Goal: Task Accomplishment & Management: Manage account settings

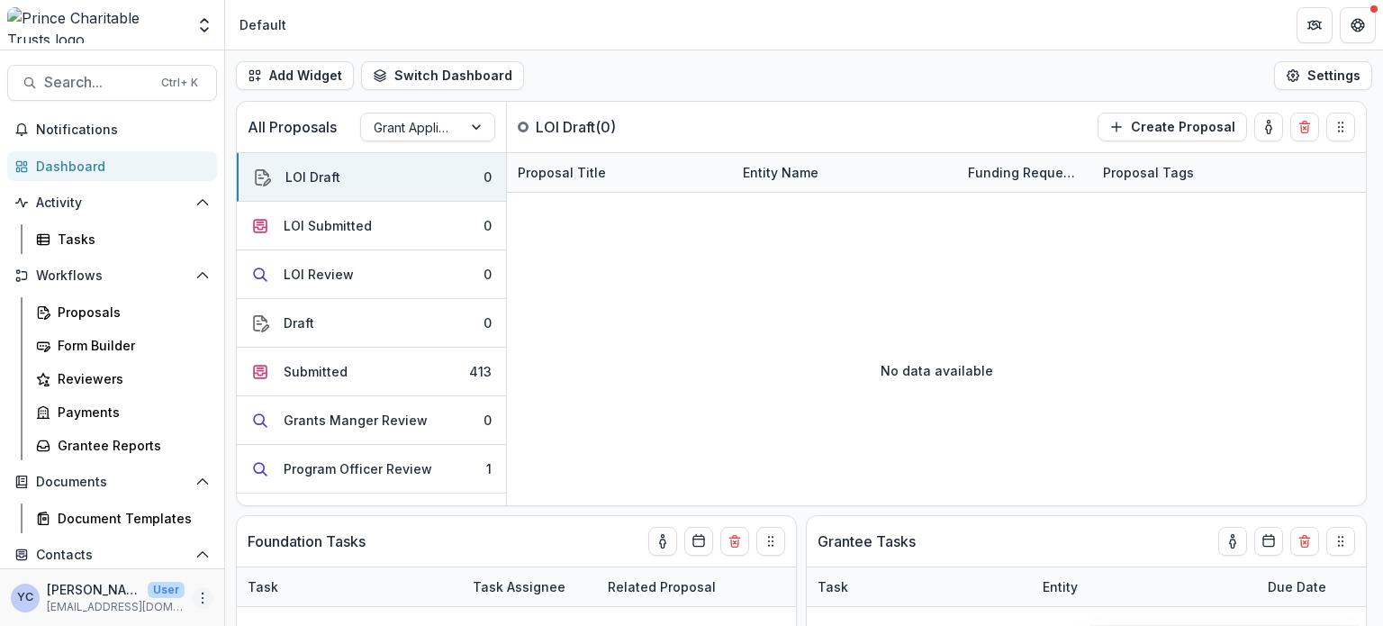
click at [195, 603] on icon "More" at bounding box center [202, 598] width 14 height 14
click at [576, 338] on div "No data available" at bounding box center [936, 370] width 859 height 270
click at [1307, 79] on button "Settings" at bounding box center [1323, 75] width 98 height 29
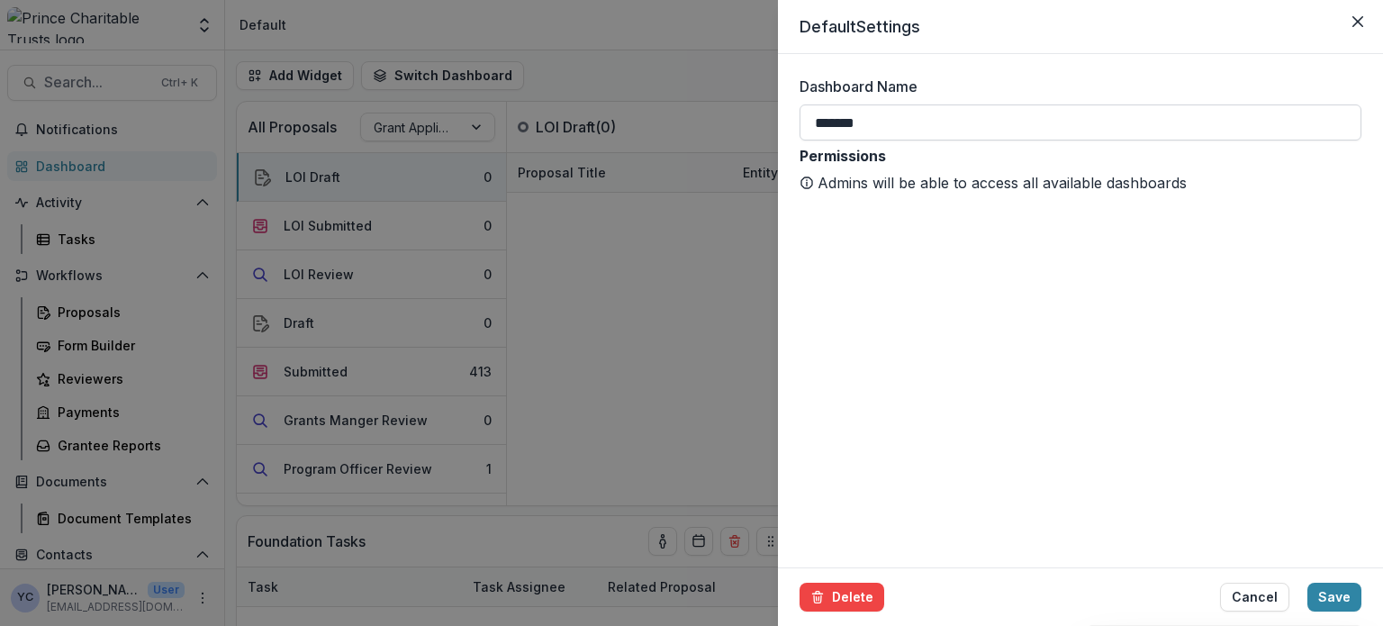
click at [1084, 117] on input "*******" at bounding box center [1080, 122] width 562 height 36
click at [1051, 287] on form "Dashboard Name ******* Permissions Admins will be able to access all available …" at bounding box center [1080, 310] width 605 height 513
click at [1355, 22] on icon "Close" at bounding box center [1357, 21] width 11 height 11
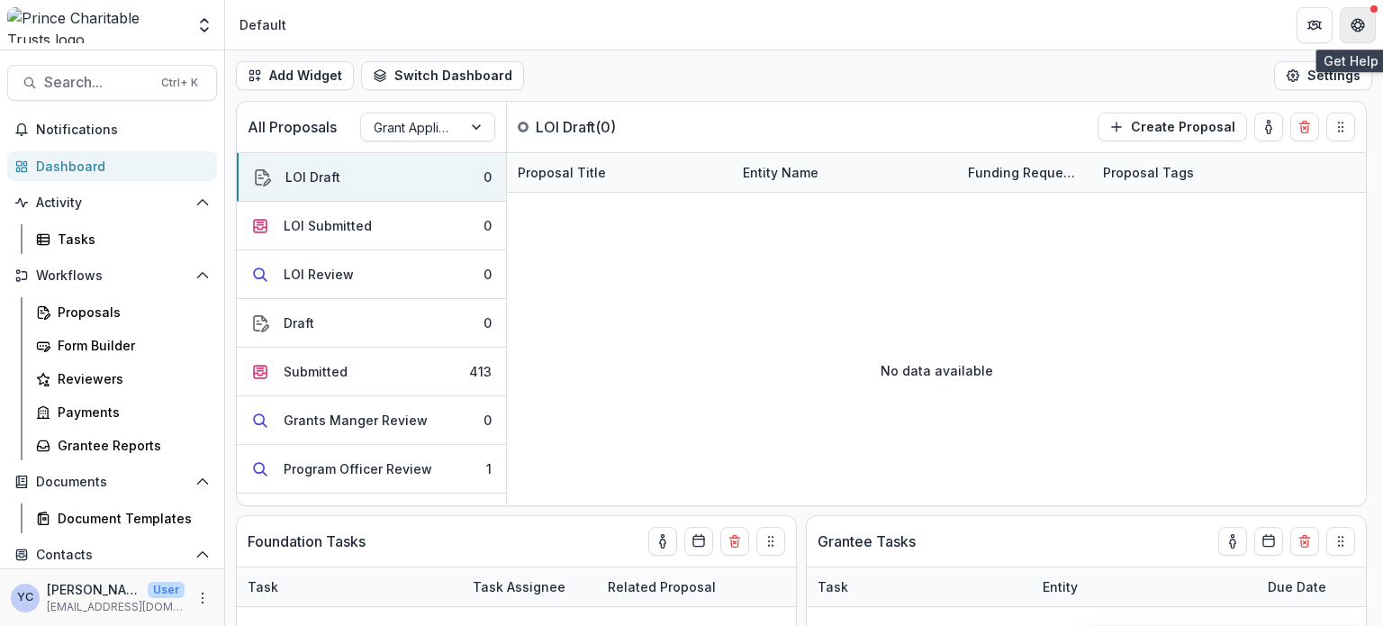
click at [1369, 17] on button "Get Help" at bounding box center [1358, 25] width 36 height 36
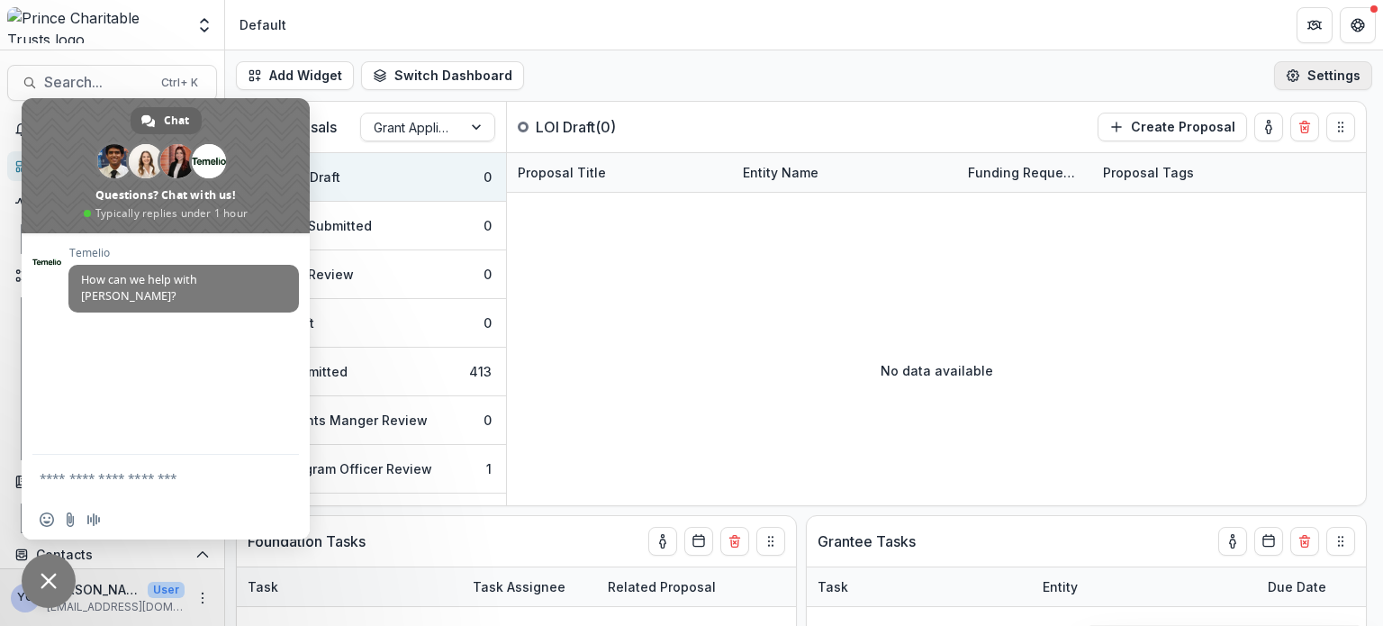
click at [1304, 75] on button "Settings" at bounding box center [1323, 75] width 98 height 29
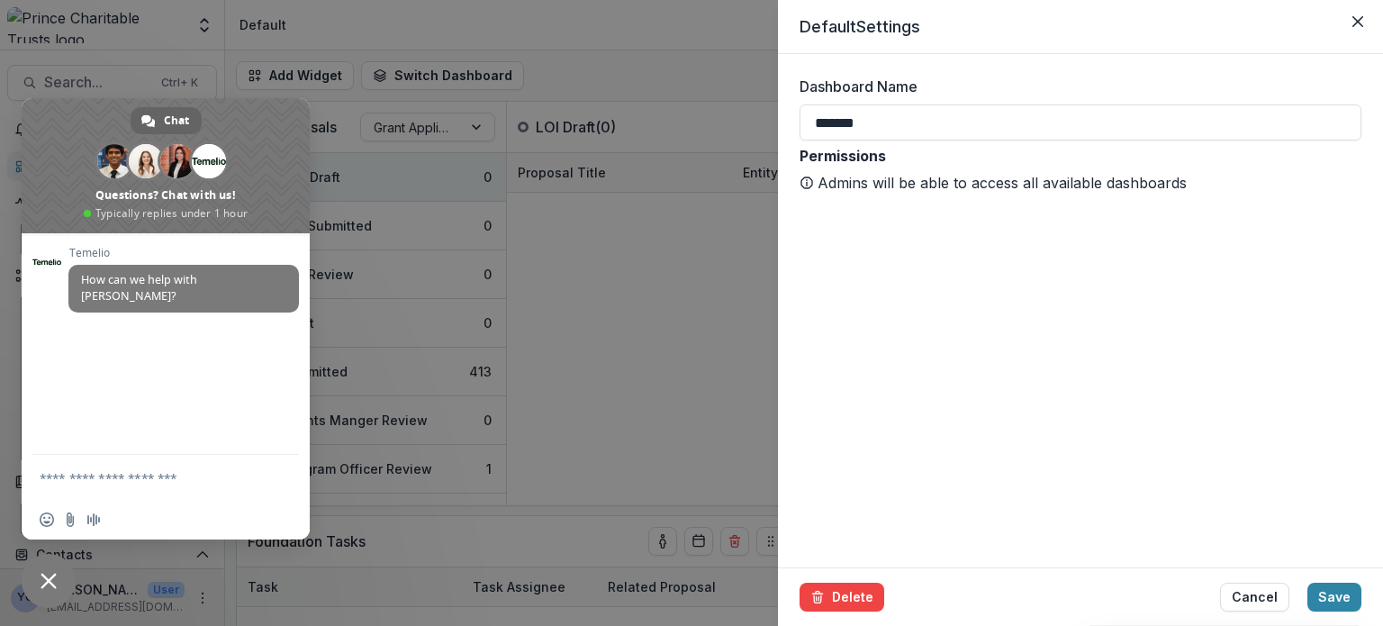
click at [607, 35] on div "Default Settings Dashboard Name ******* Permissions Admins will be able to acce…" at bounding box center [691, 313] width 1383 height 626
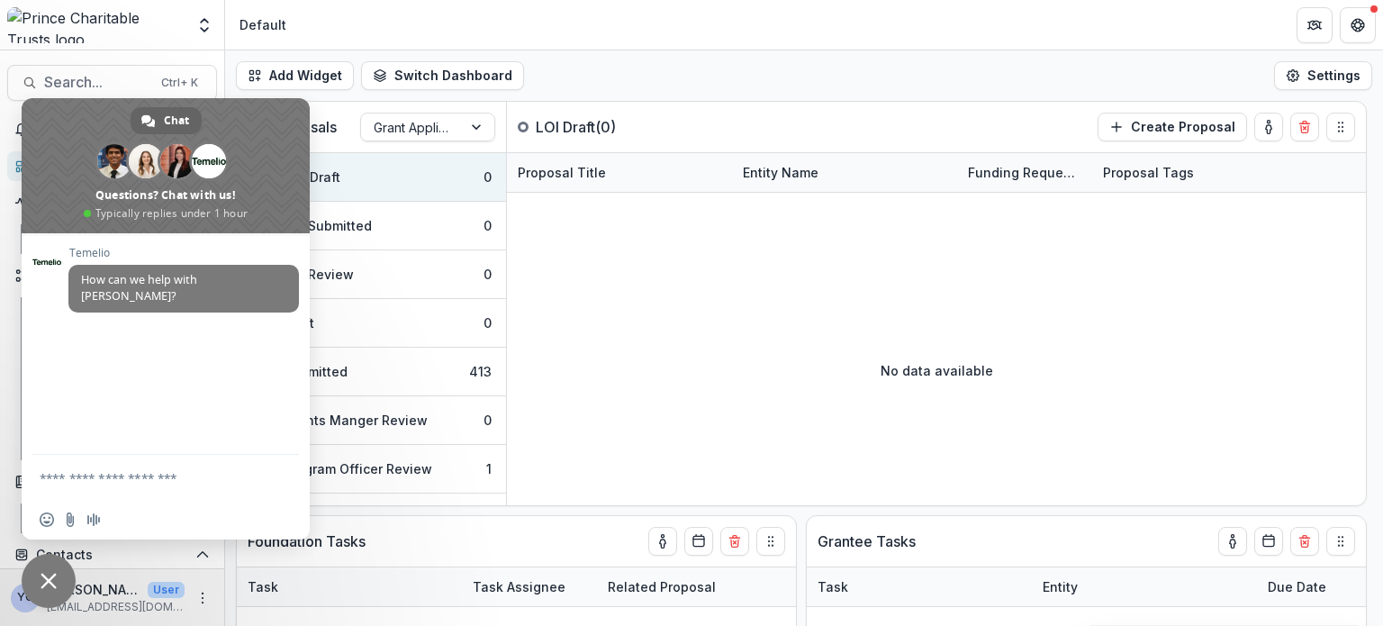
click at [663, 71] on div "Add Widget Switch Dashboard Default New Dashboard Settings" at bounding box center [804, 75] width 1158 height 50
click at [44, 573] on span "Close chat" at bounding box center [49, 581] width 16 height 16
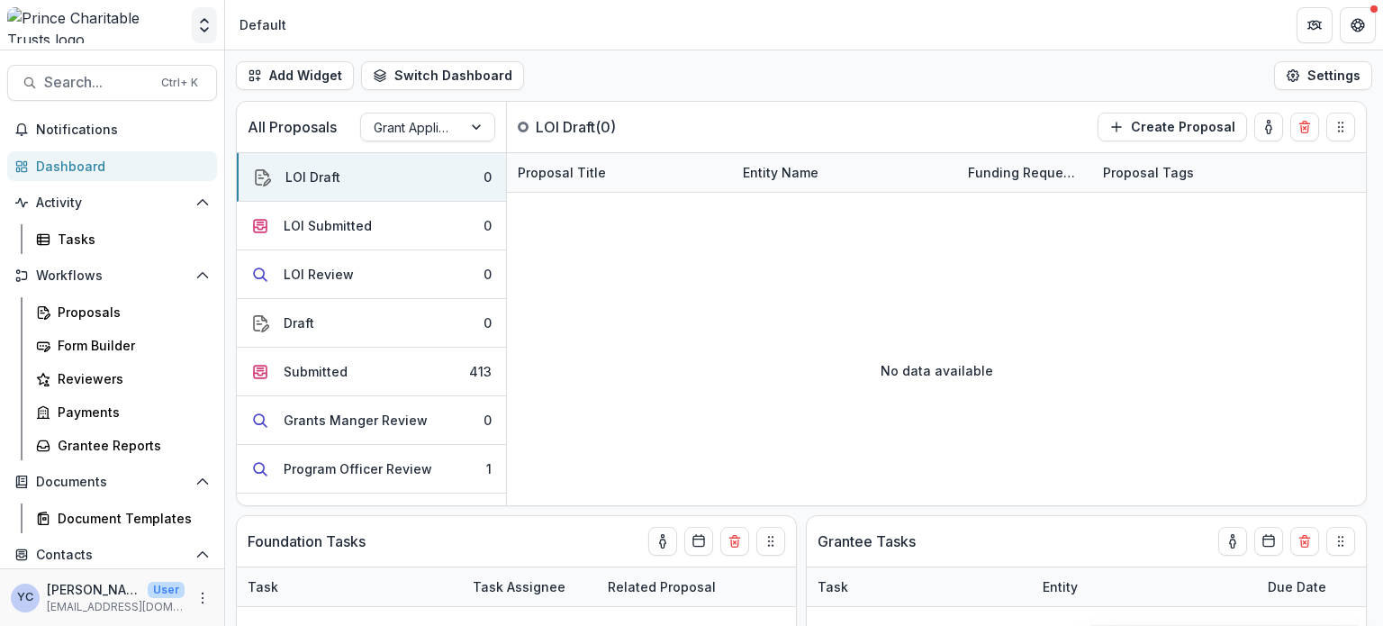
click at [198, 38] on button "Open entity switcher" at bounding box center [204, 25] width 25 height 36
click at [126, 62] on link "Admin Settings" at bounding box center [113, 70] width 216 height 30
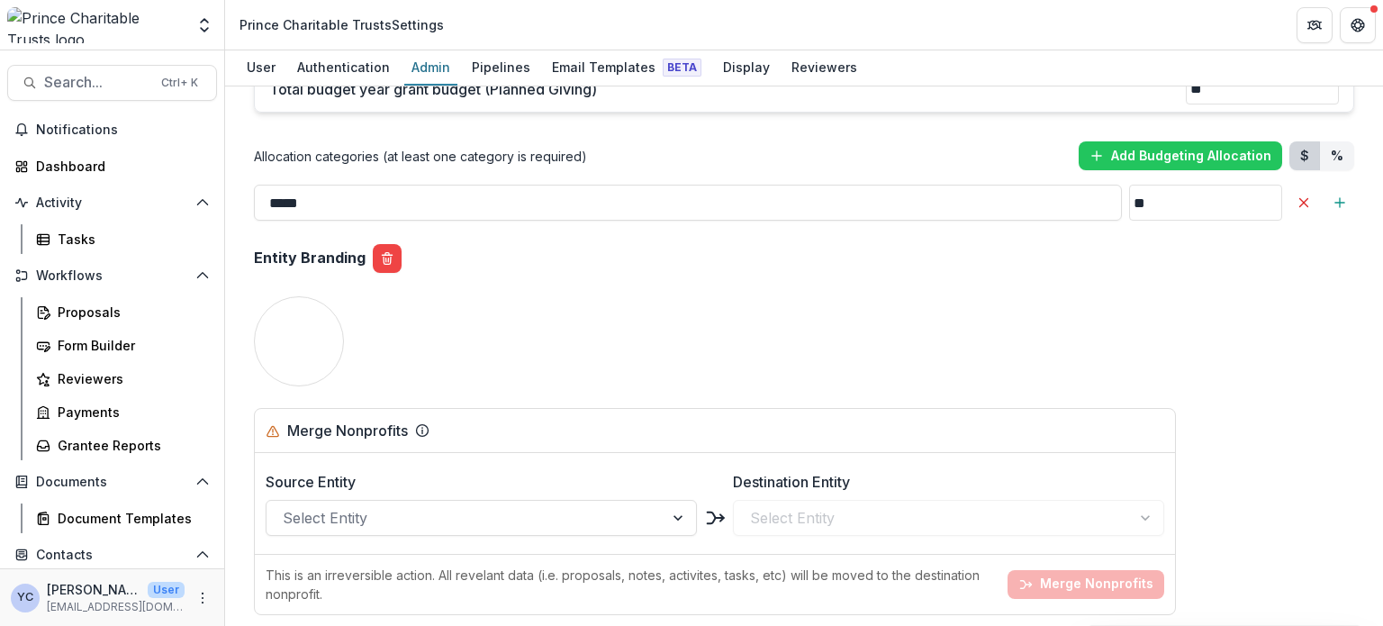
scroll to position [1804, 0]
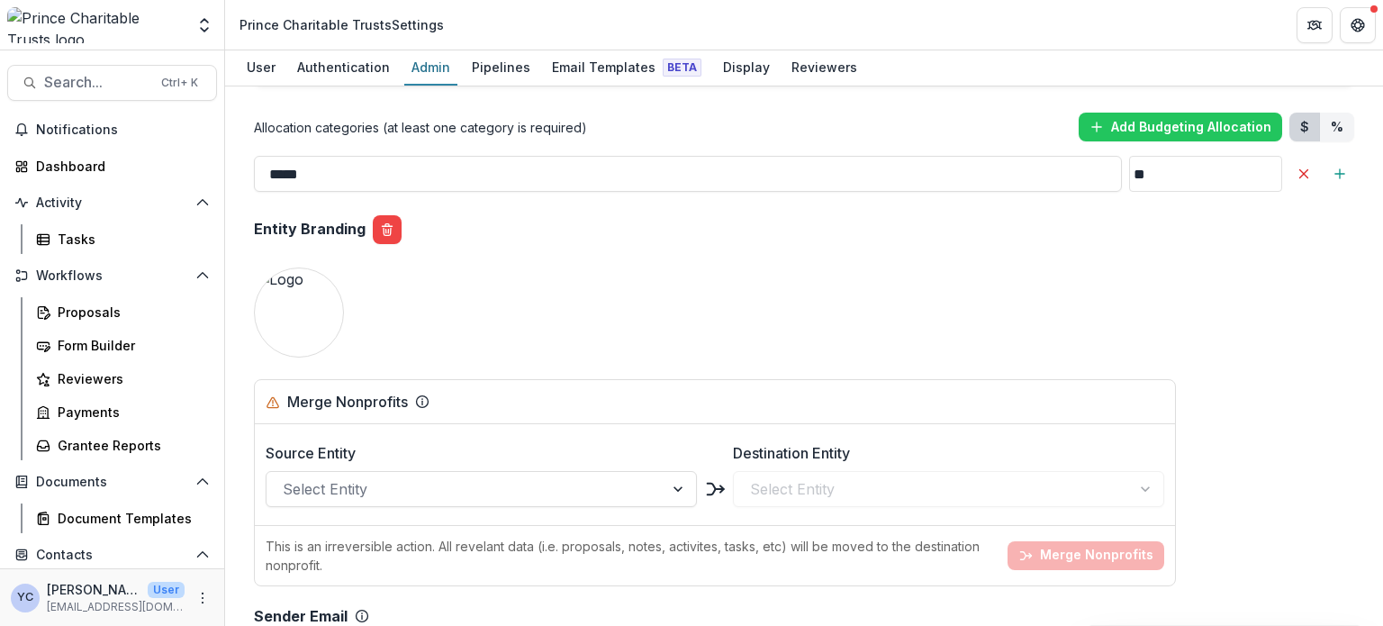
drag, startPoint x: 94, startPoint y: 27, endPoint x: 455, endPoint y: 327, distance: 469.2
click at [307, 310] on button "Update" at bounding box center [300, 312] width 68 height 29
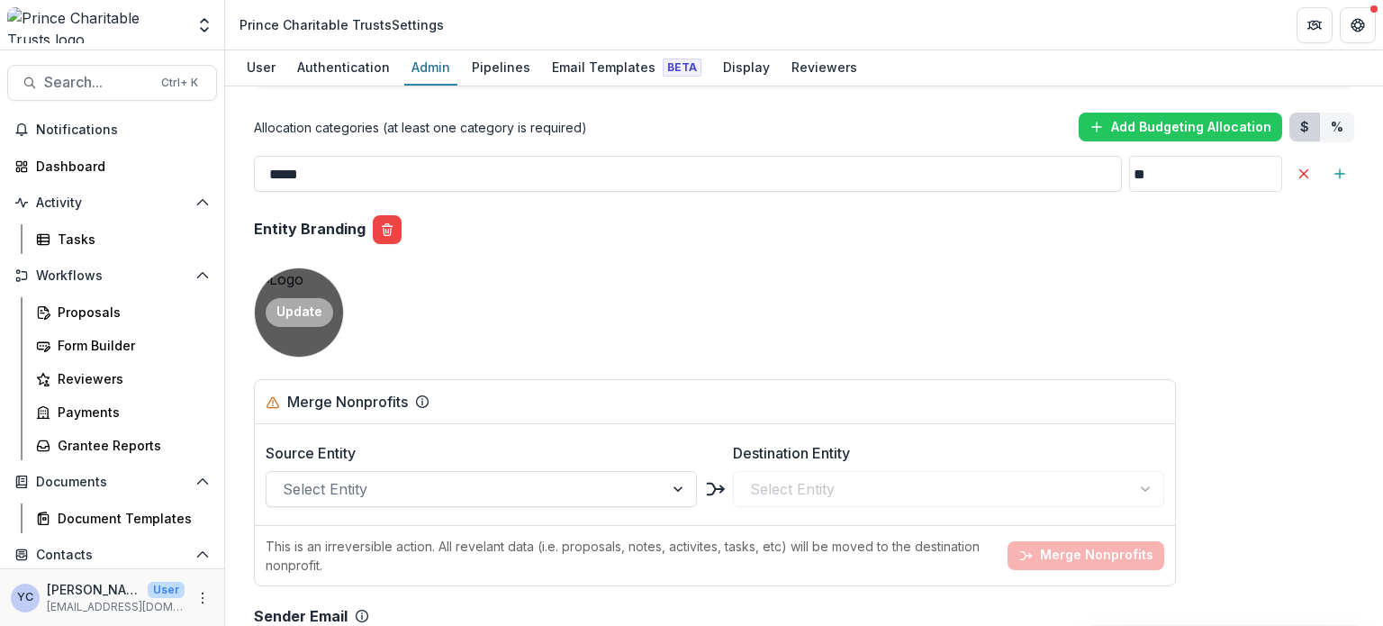
type input "**********"
click at [311, 306] on button "Update" at bounding box center [300, 312] width 68 height 29
type input "**********"
click at [305, 308] on button "Update" at bounding box center [300, 312] width 68 height 29
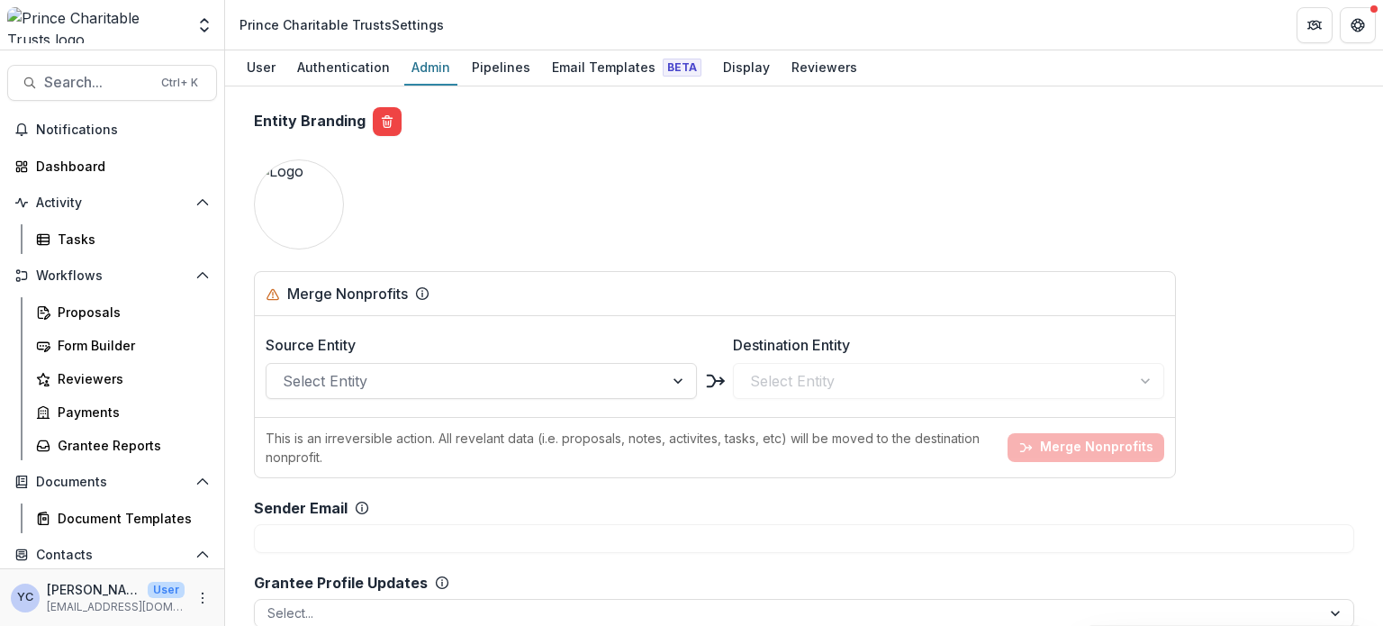
scroll to position [1923, 0]
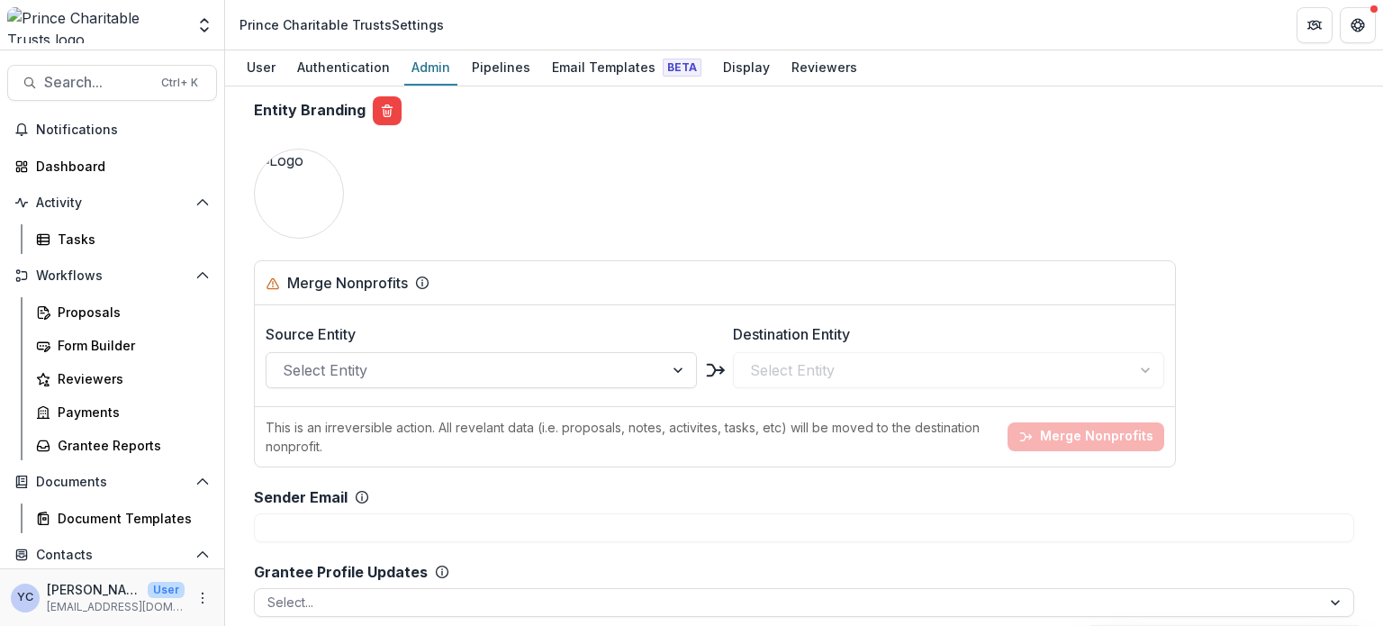
click at [462, 284] on div "Merge Nonprofits" at bounding box center [715, 283] width 898 height 22
click at [300, 185] on button "Update" at bounding box center [300, 193] width 68 height 29
type input "**********"
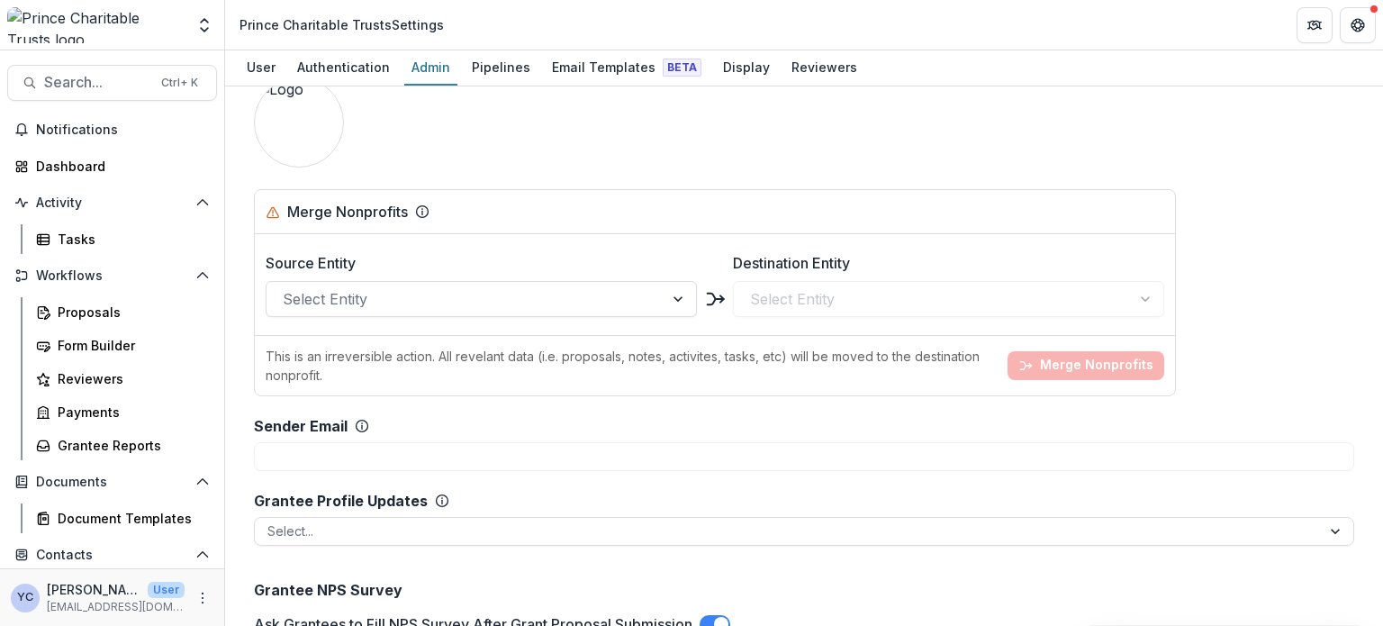
scroll to position [1995, 0]
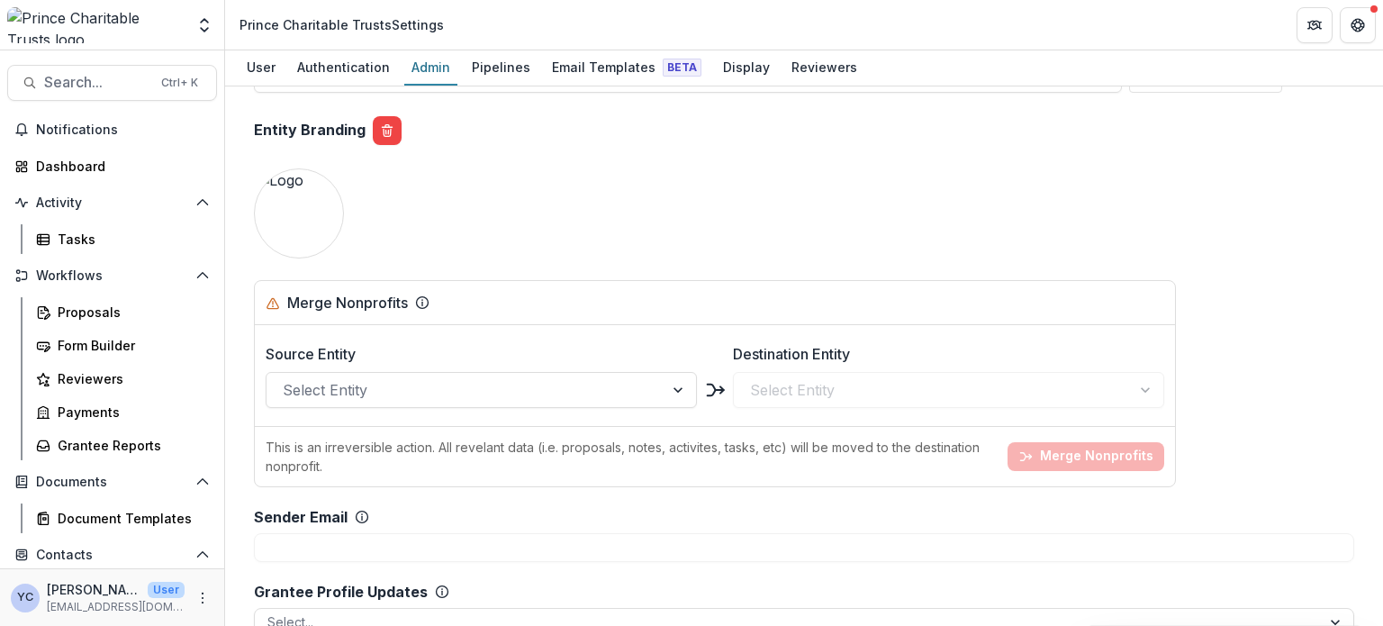
scroll to position [1901, 0]
click at [307, 207] on button "Update" at bounding box center [300, 215] width 68 height 29
type input "**********"
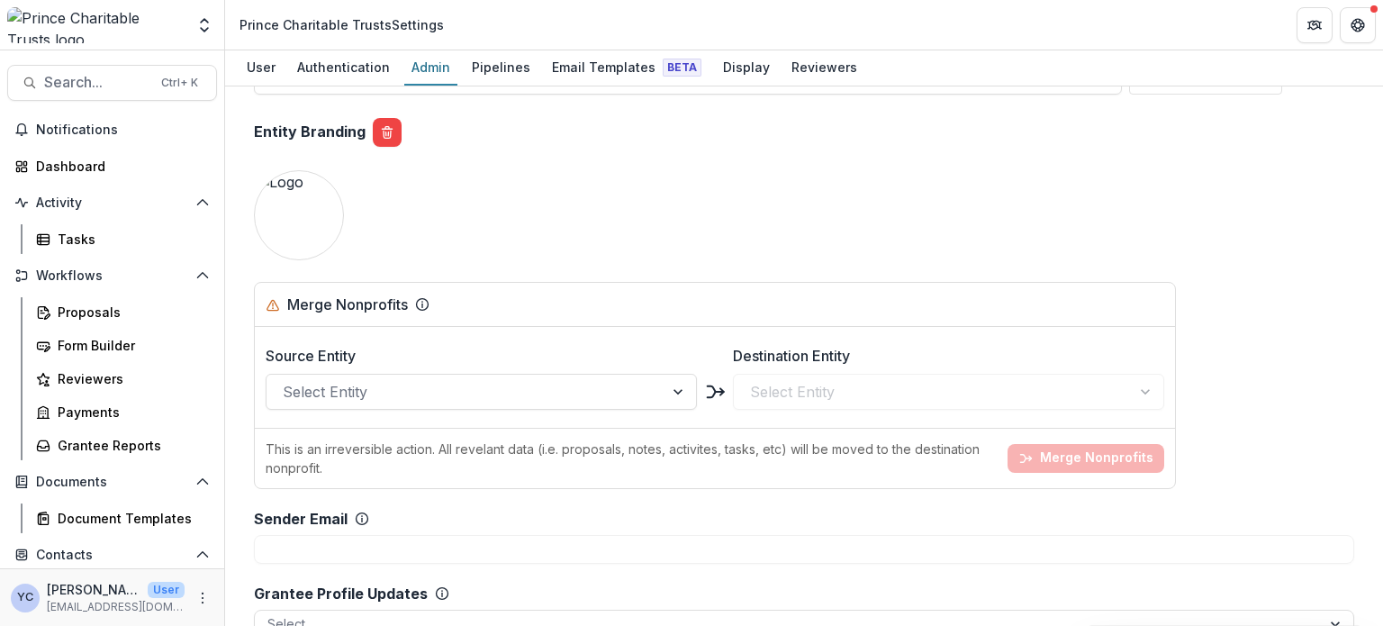
click at [313, 212] on button "Update" at bounding box center [300, 215] width 68 height 29
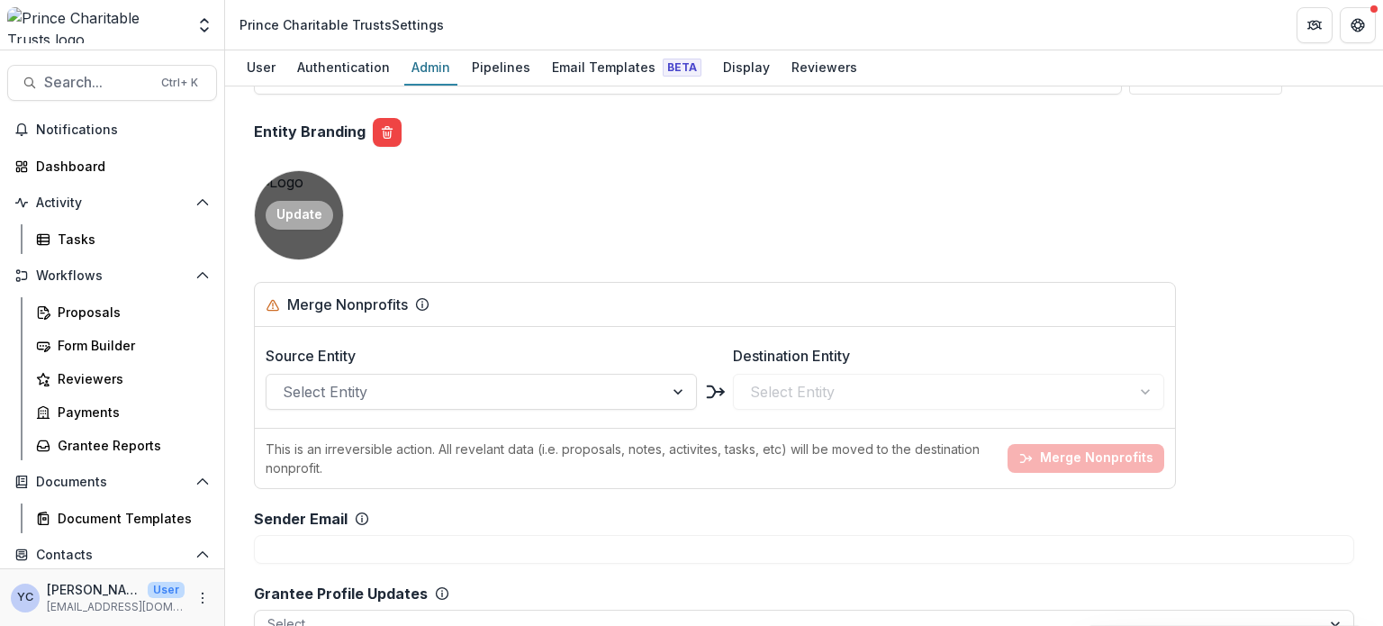
type input "**********"
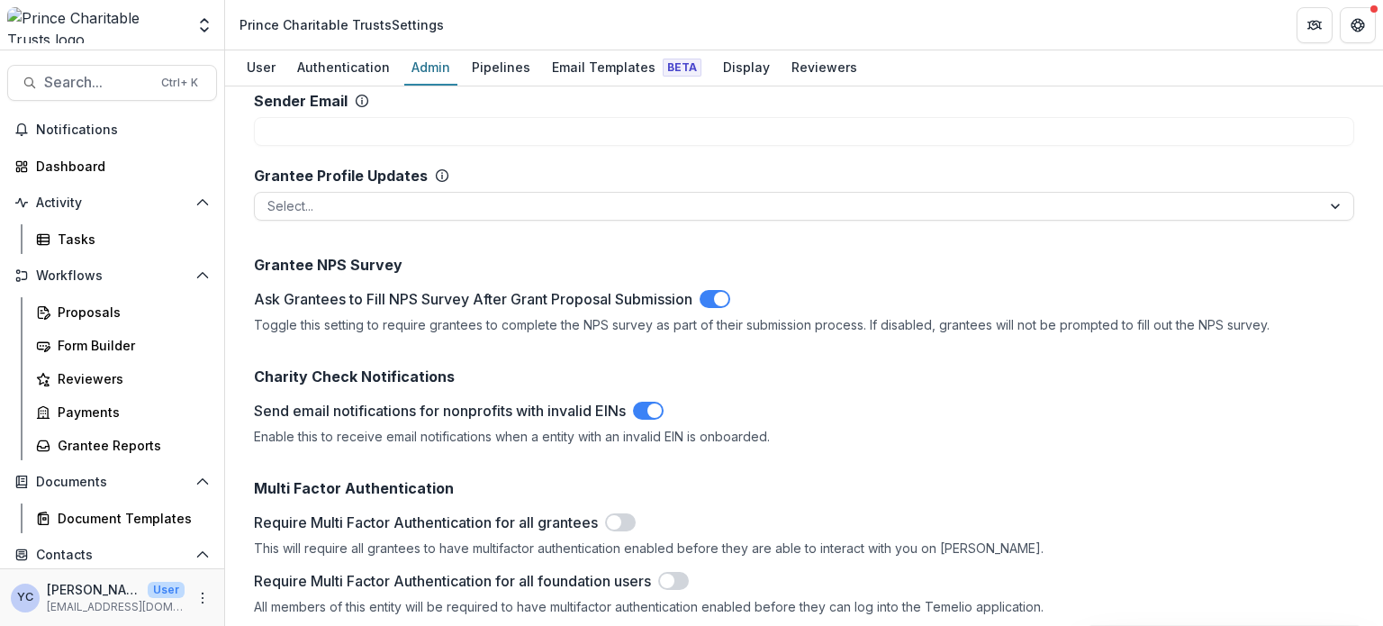
scroll to position [2188, 0]
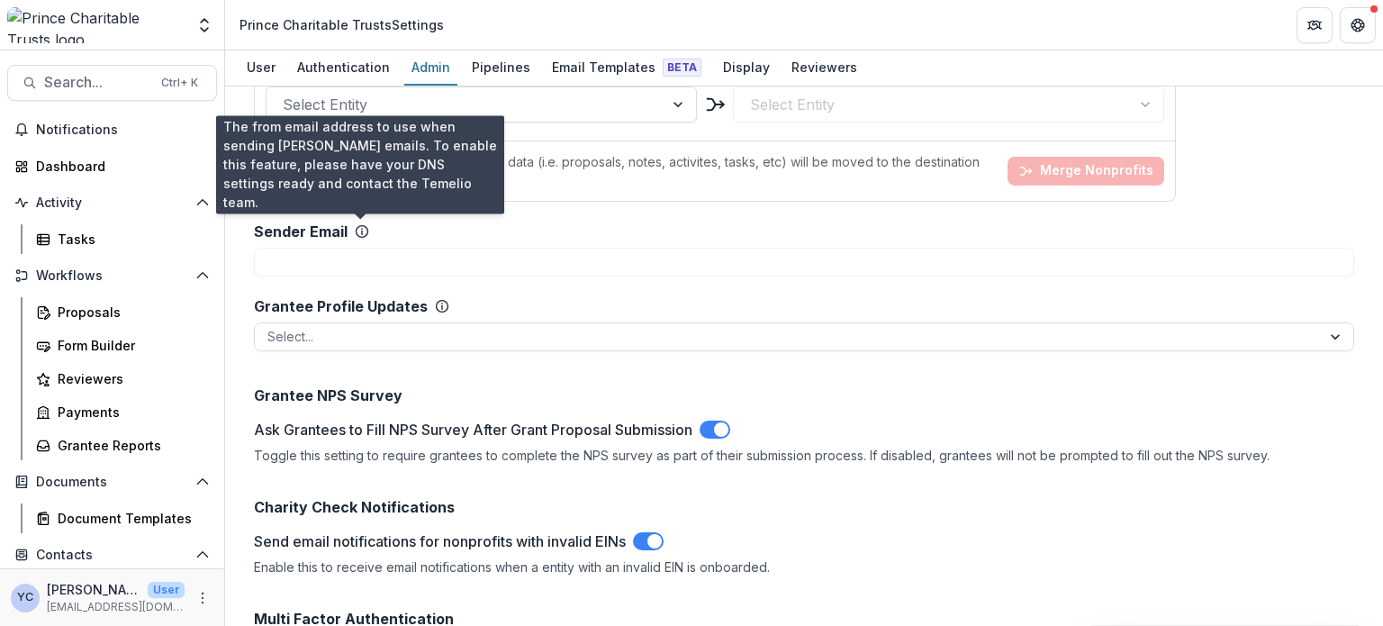
click at [358, 228] on icon at bounding box center [362, 231] width 14 height 14
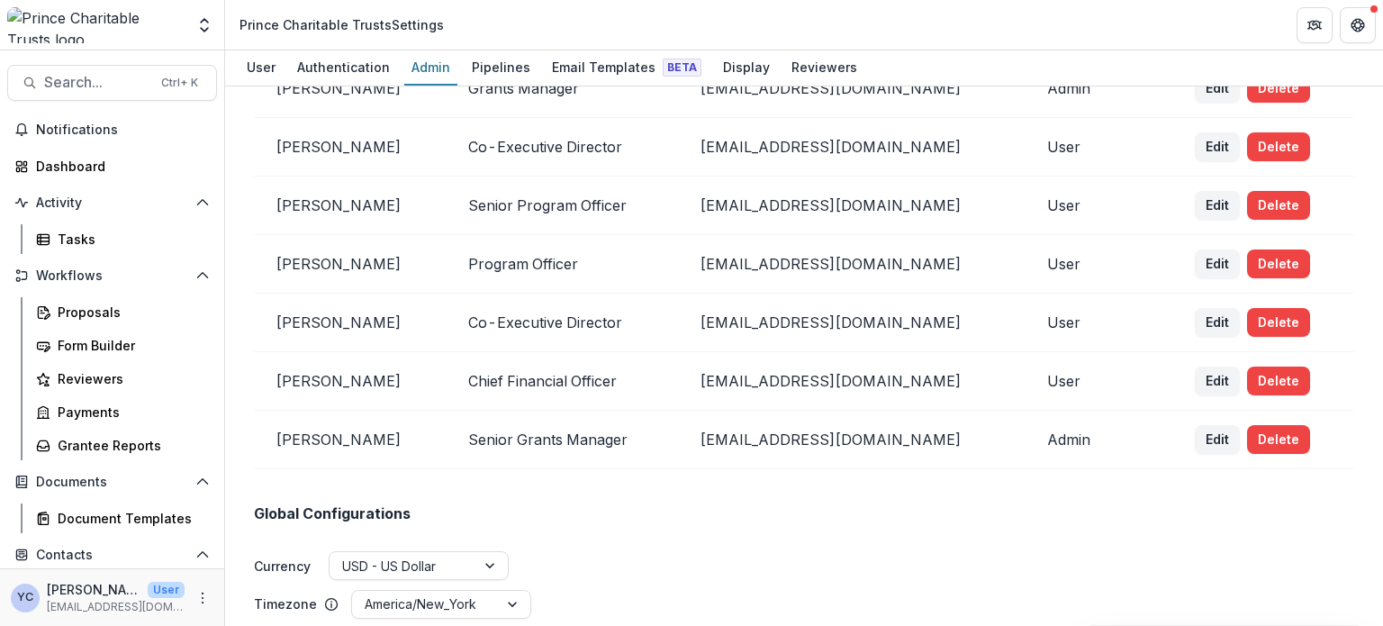
scroll to position [0, 0]
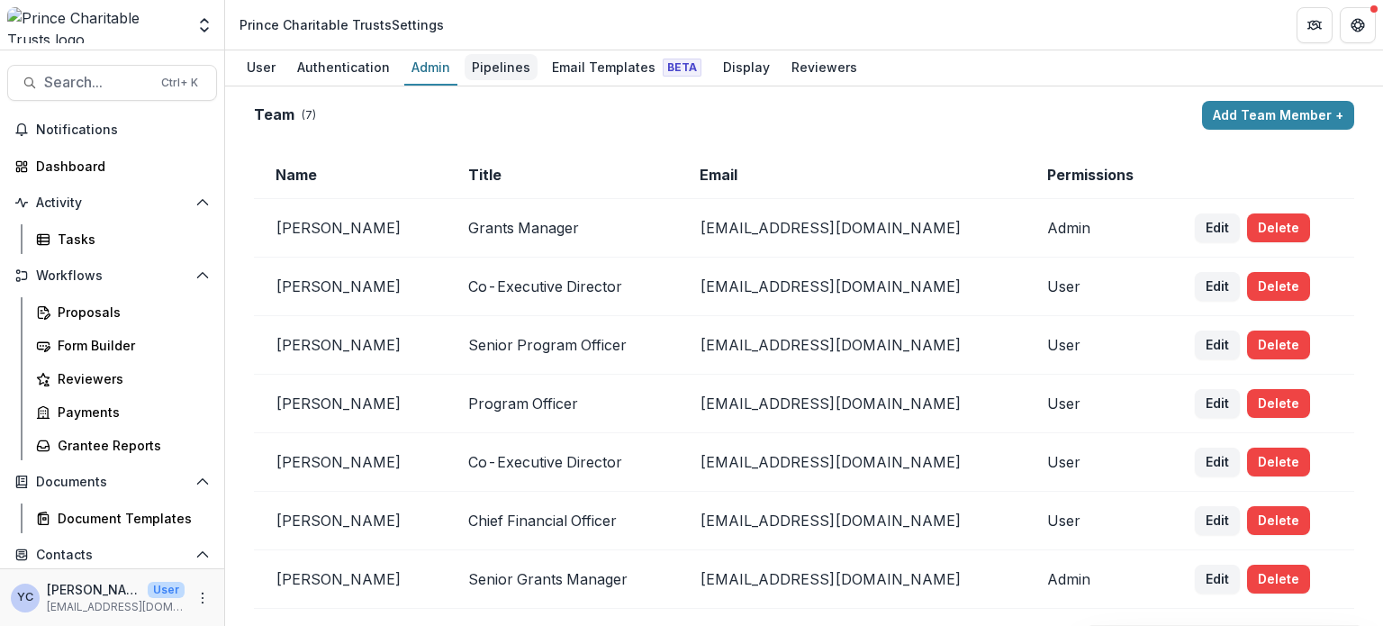
click at [493, 62] on div "Pipelines" at bounding box center [501, 67] width 73 height 26
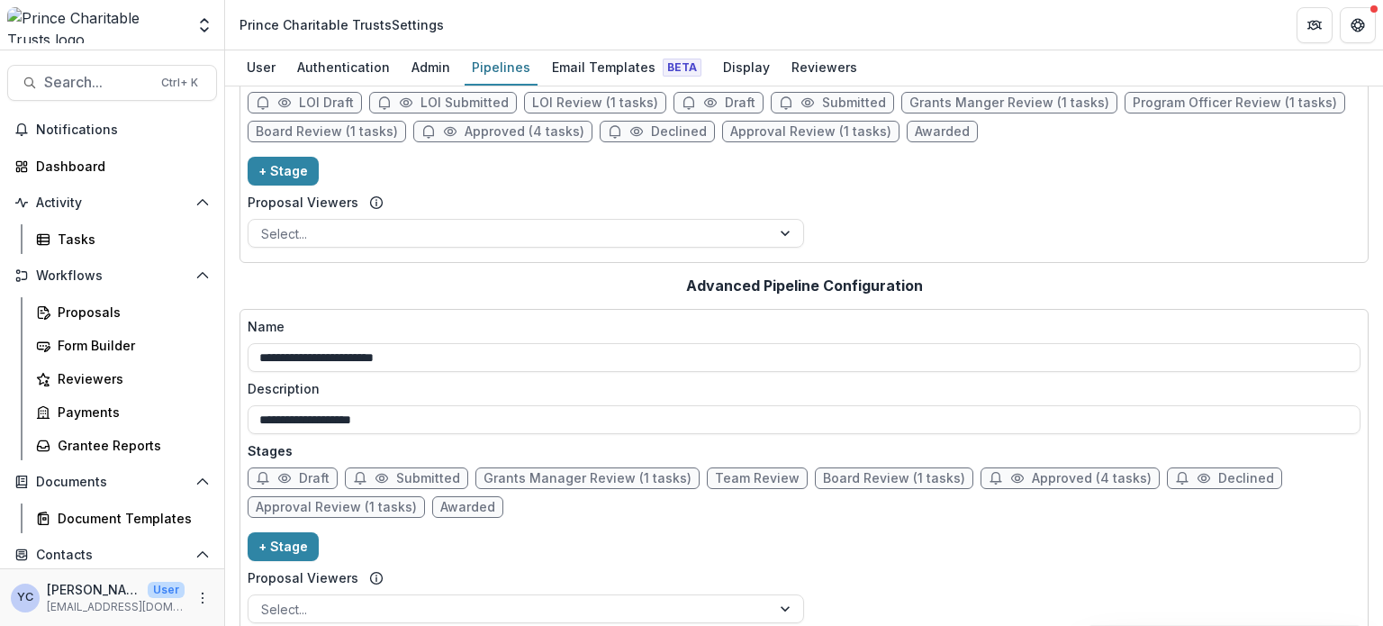
scroll to position [176, 0]
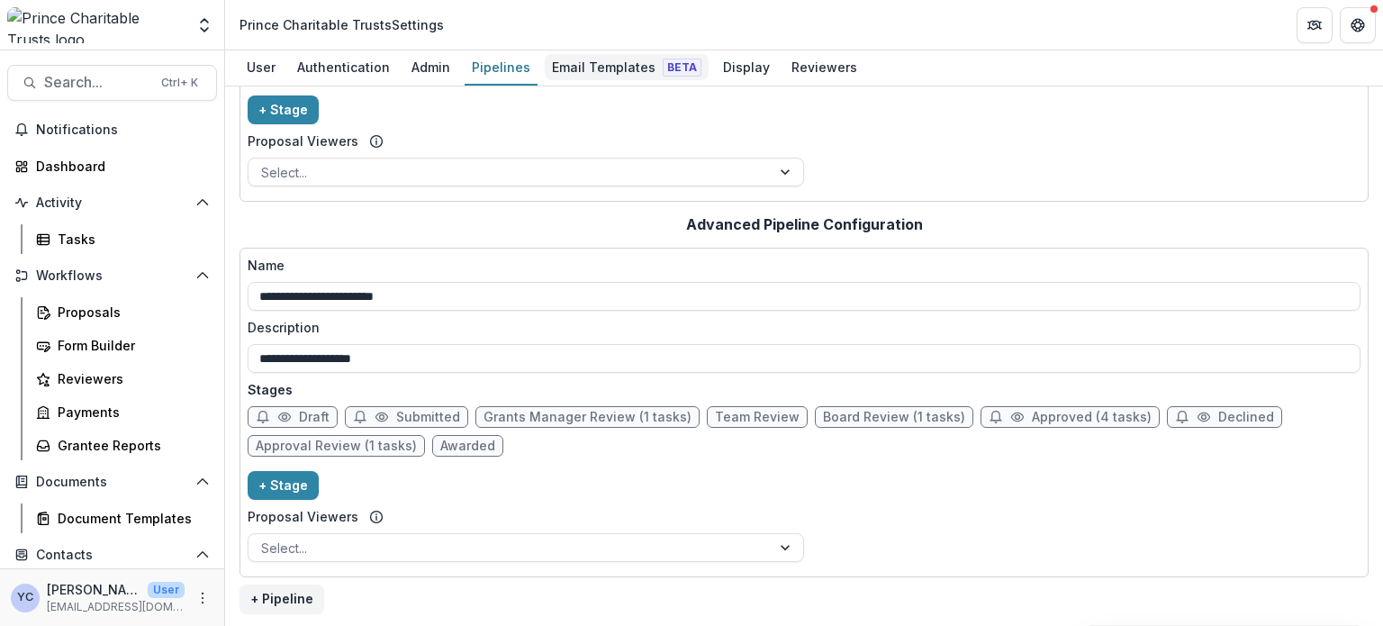
click at [576, 65] on div "Email Templates Beta" at bounding box center [627, 67] width 164 height 26
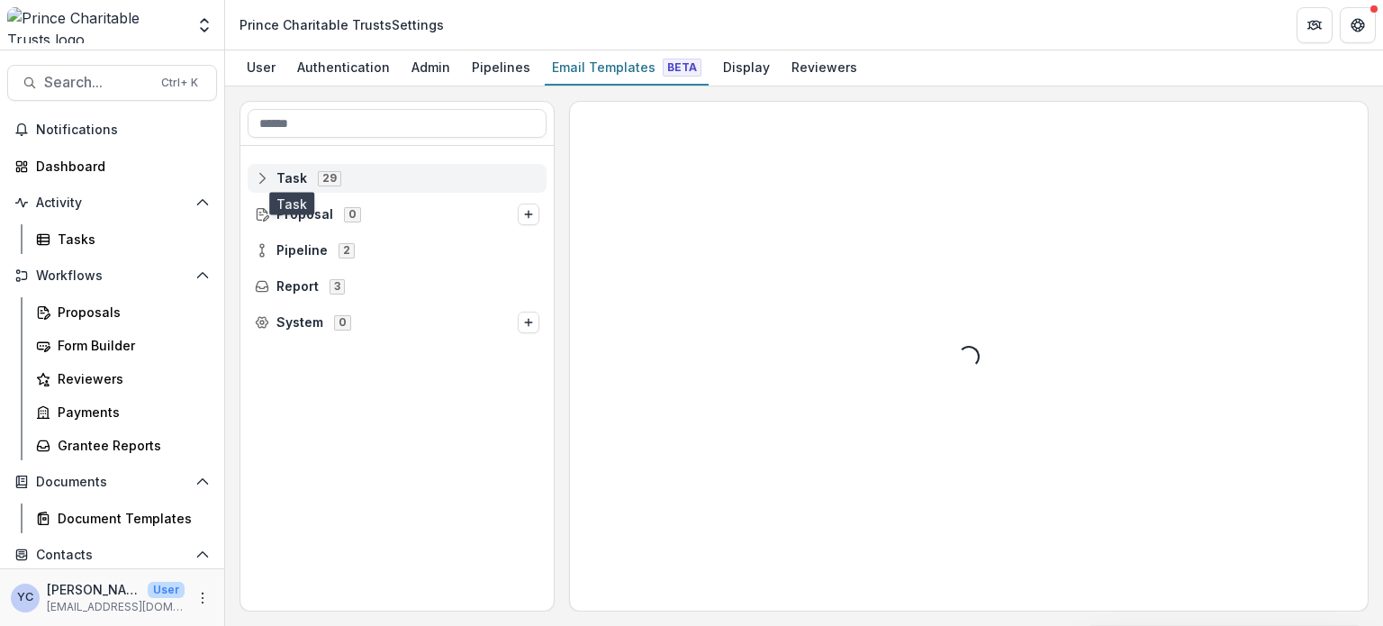
click at [292, 179] on span "Task" at bounding box center [291, 178] width 31 height 15
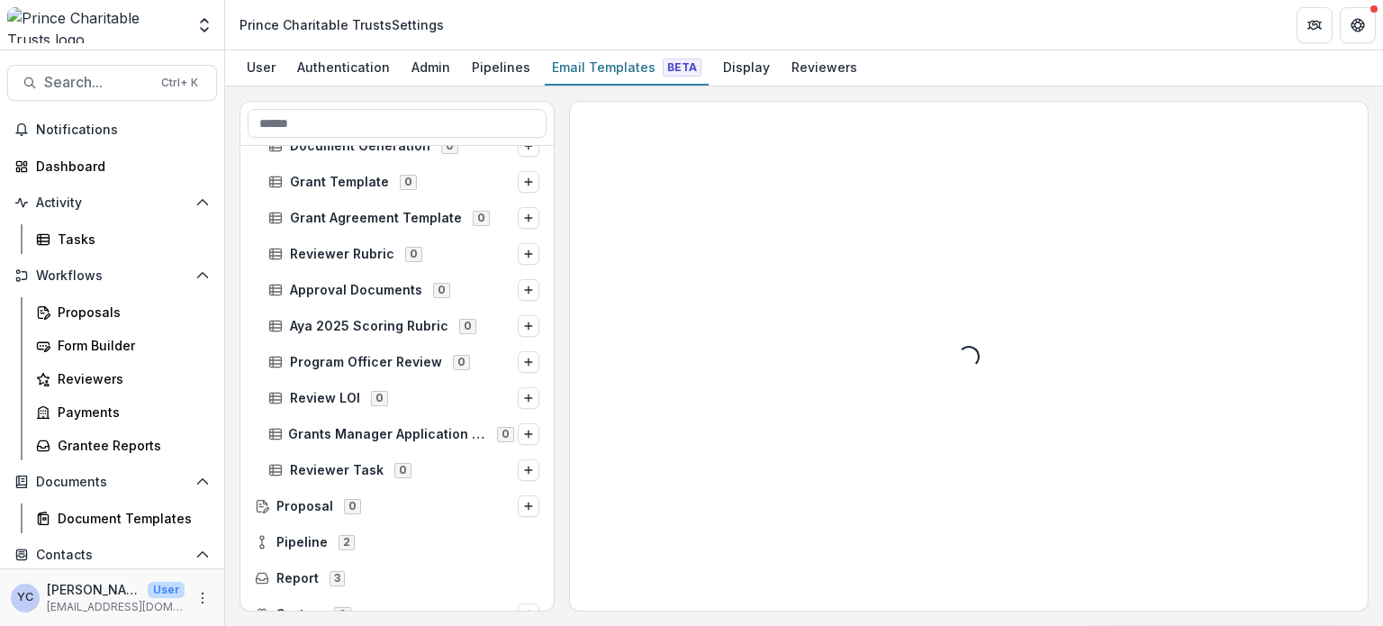
scroll to position [771, 0]
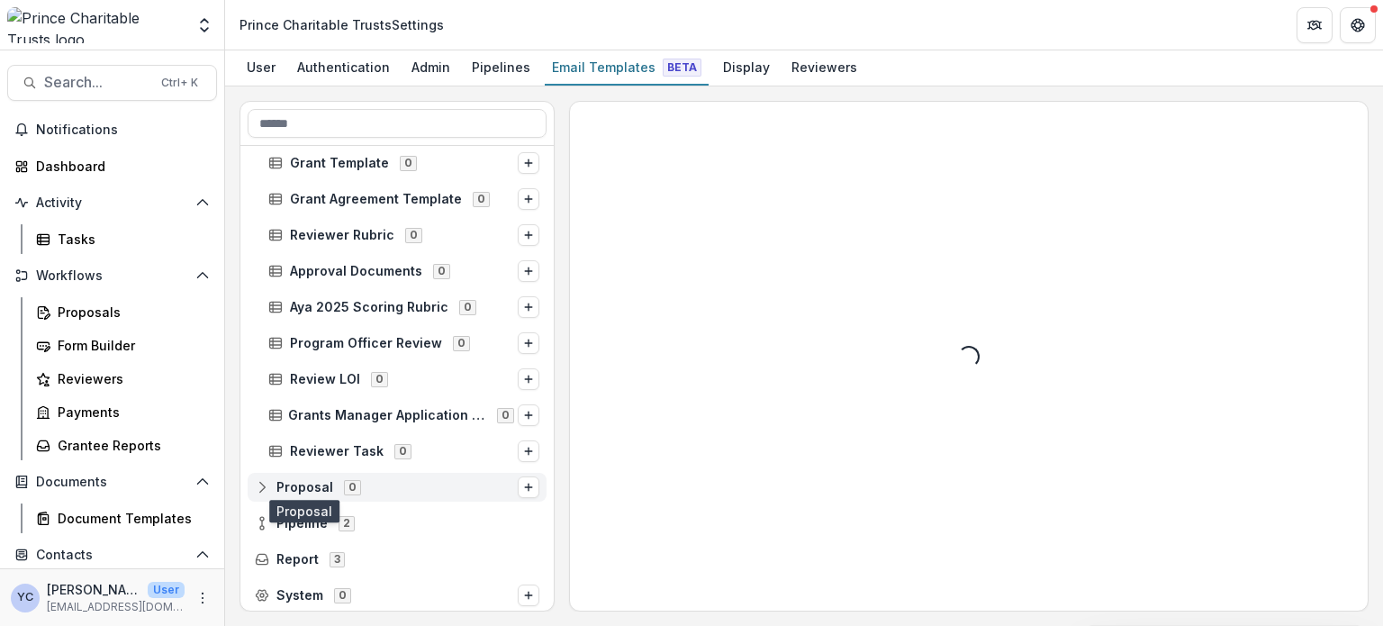
click at [302, 485] on span "Proposal" at bounding box center [304, 487] width 57 height 15
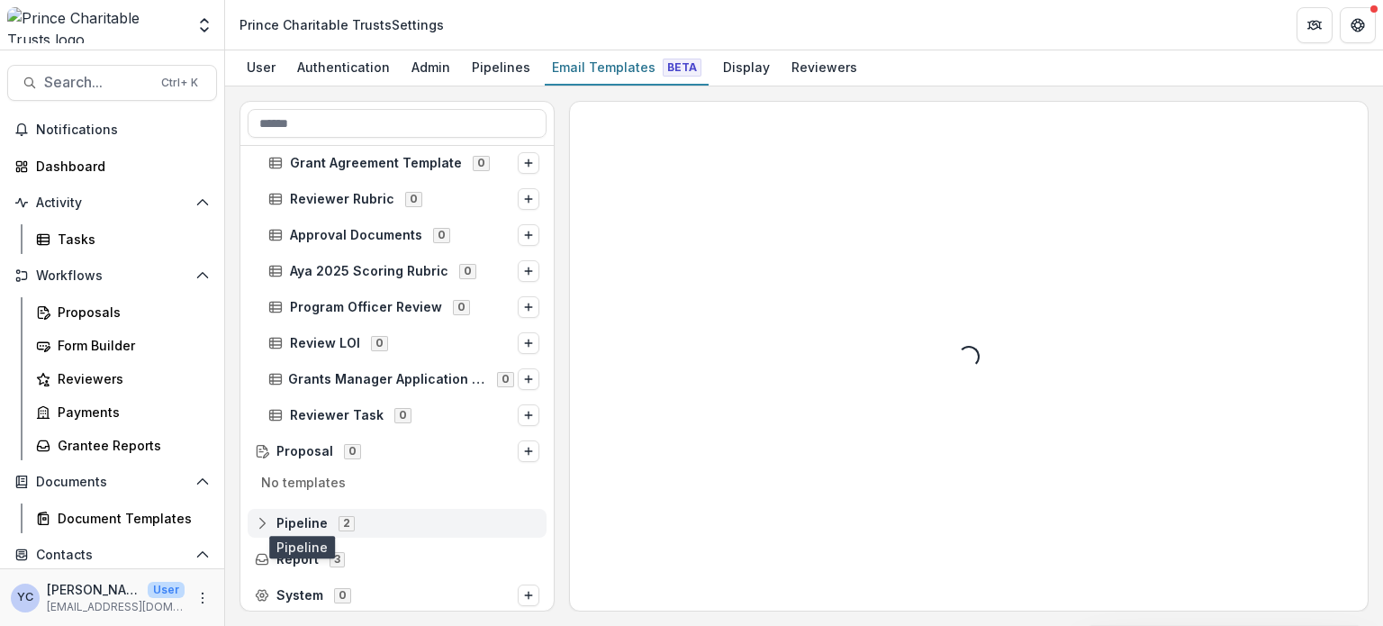
click at [293, 516] on span "Pipeline" at bounding box center [301, 523] width 51 height 15
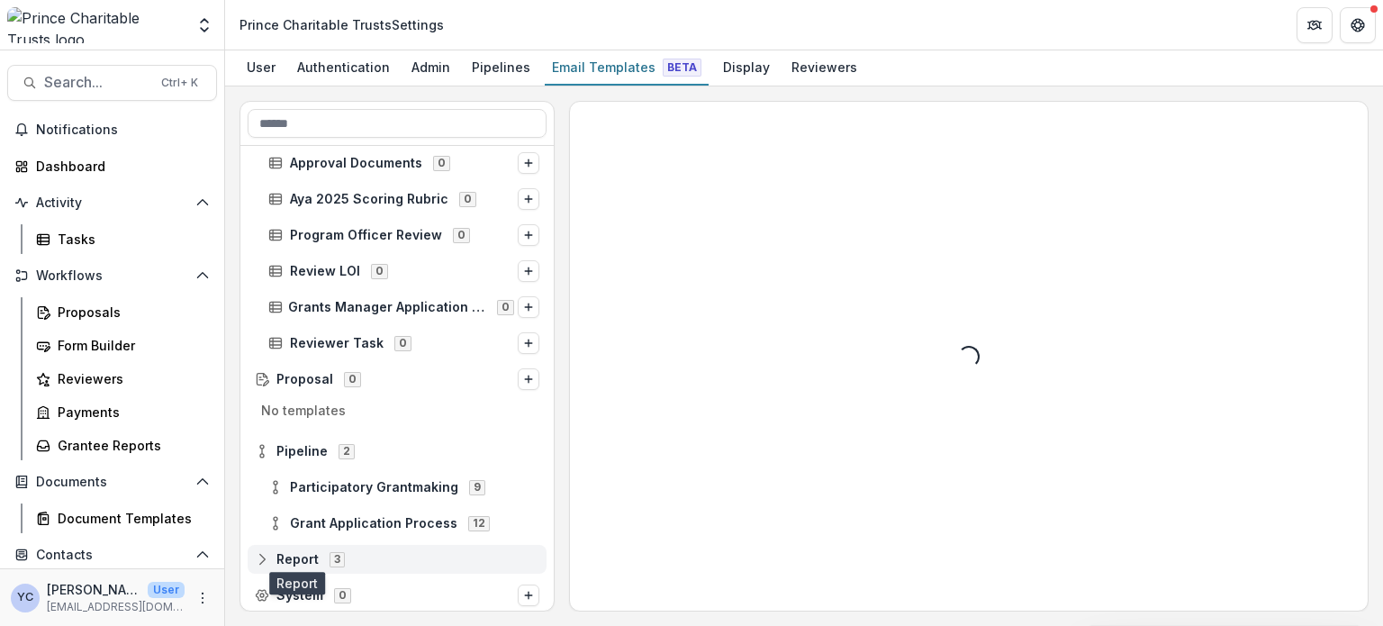
click at [304, 560] on span "Report" at bounding box center [297, 559] width 42 height 15
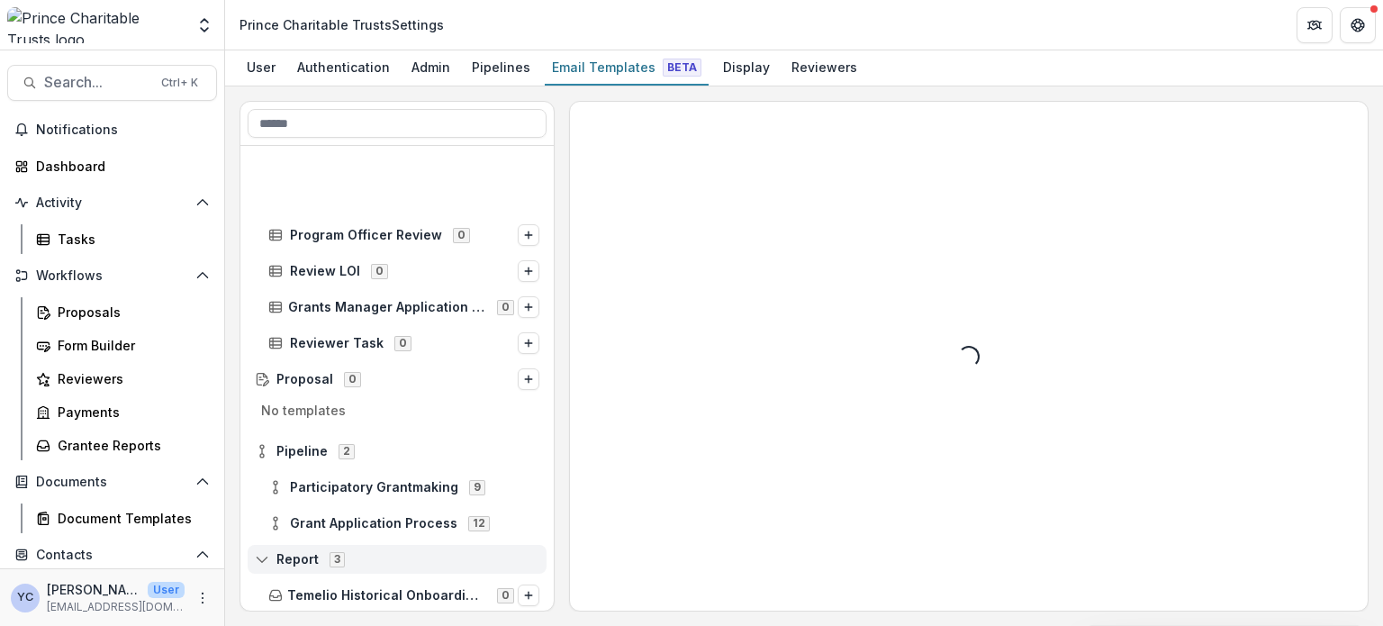
scroll to position [988, 0]
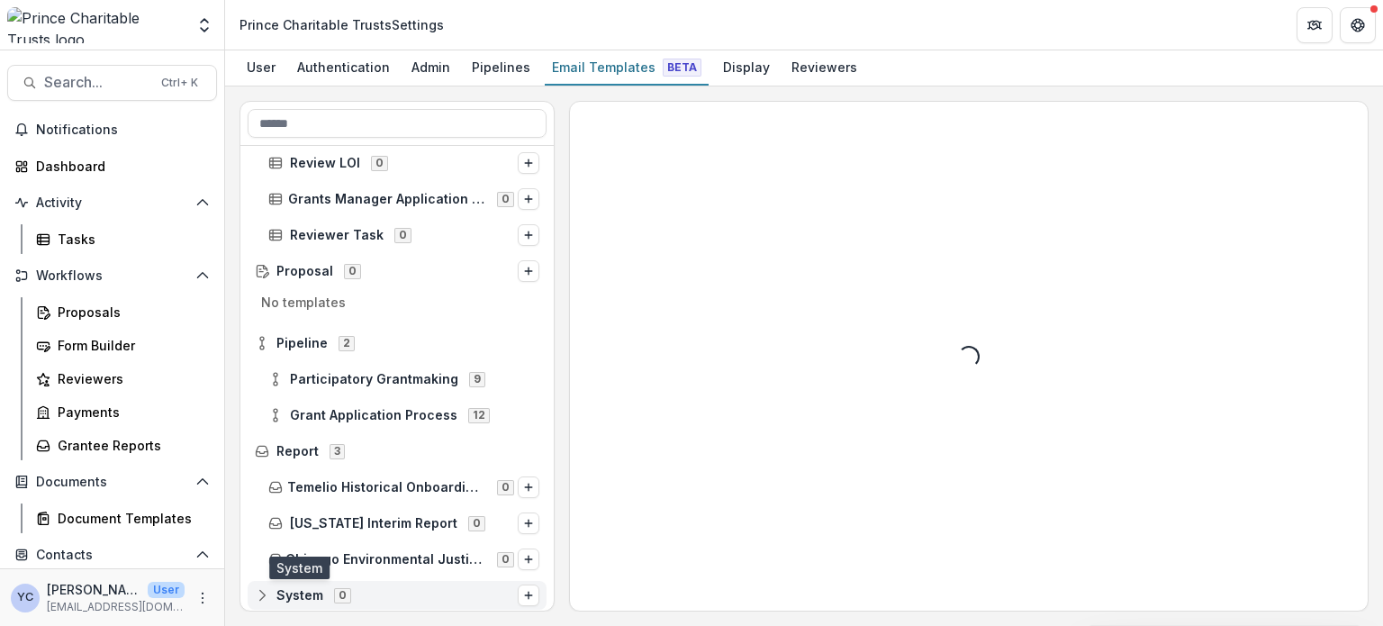
click at [302, 588] on span "System" at bounding box center [299, 595] width 47 height 15
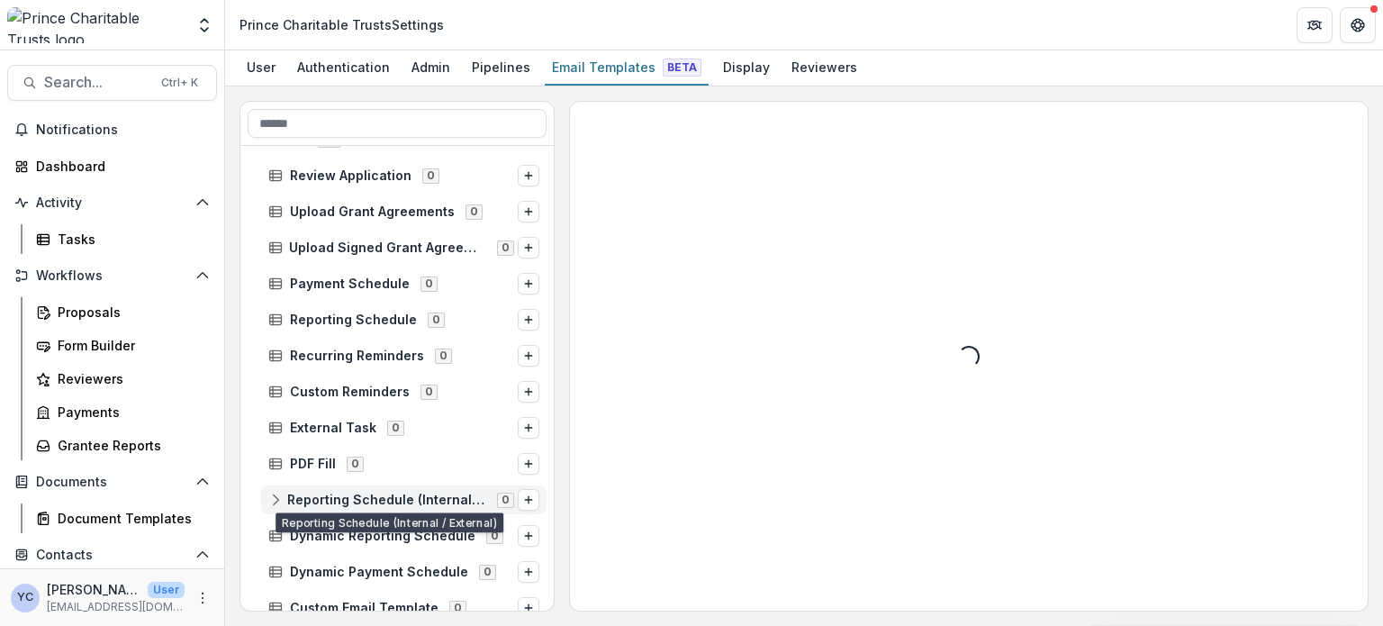
scroll to position [40, 0]
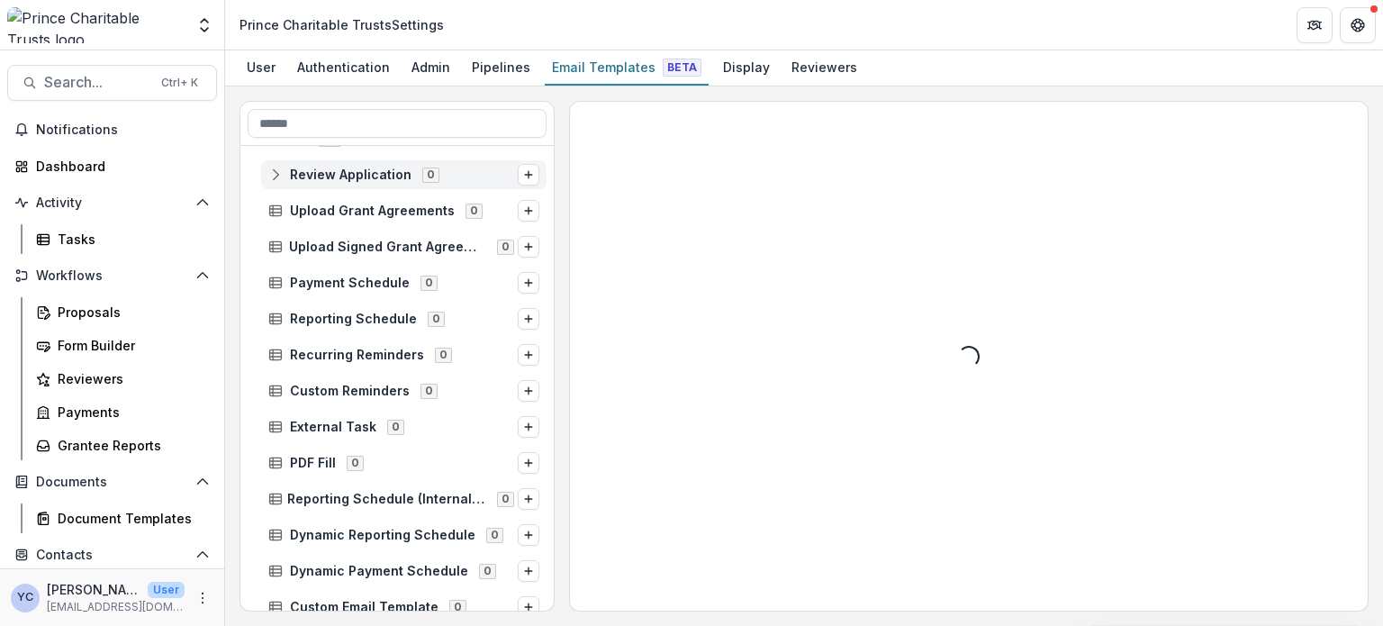
click at [367, 167] on span "Review Application" at bounding box center [351, 174] width 122 height 15
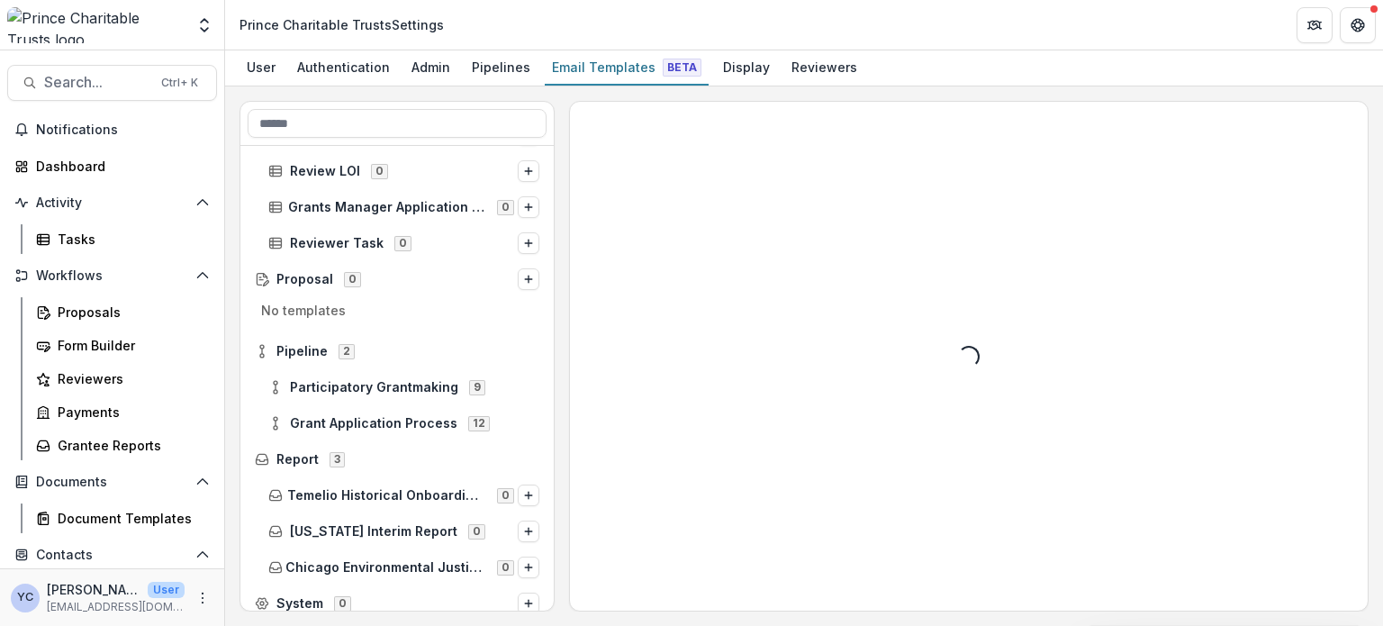
scroll to position [1015, 0]
click at [309, 298] on div "No templates" at bounding box center [396, 316] width 313 height 36
click at [523, 276] on icon "Options" at bounding box center [528, 280] width 11 height 11
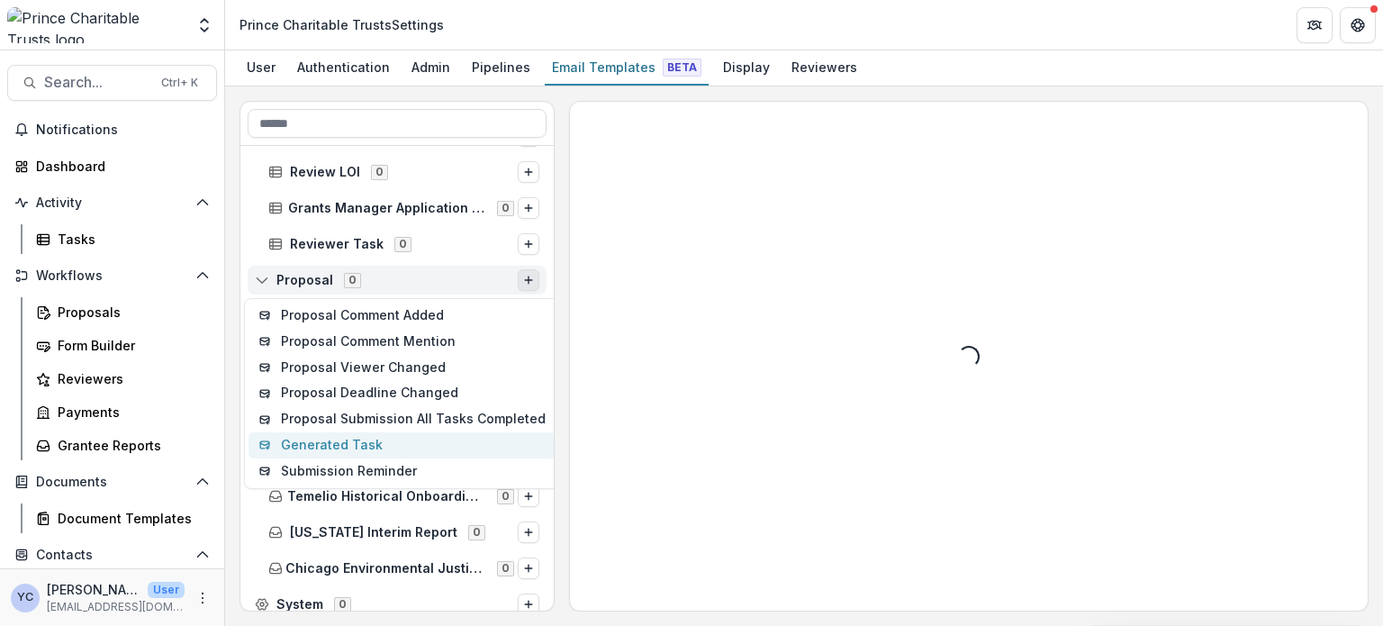
scroll to position [1047, 0]
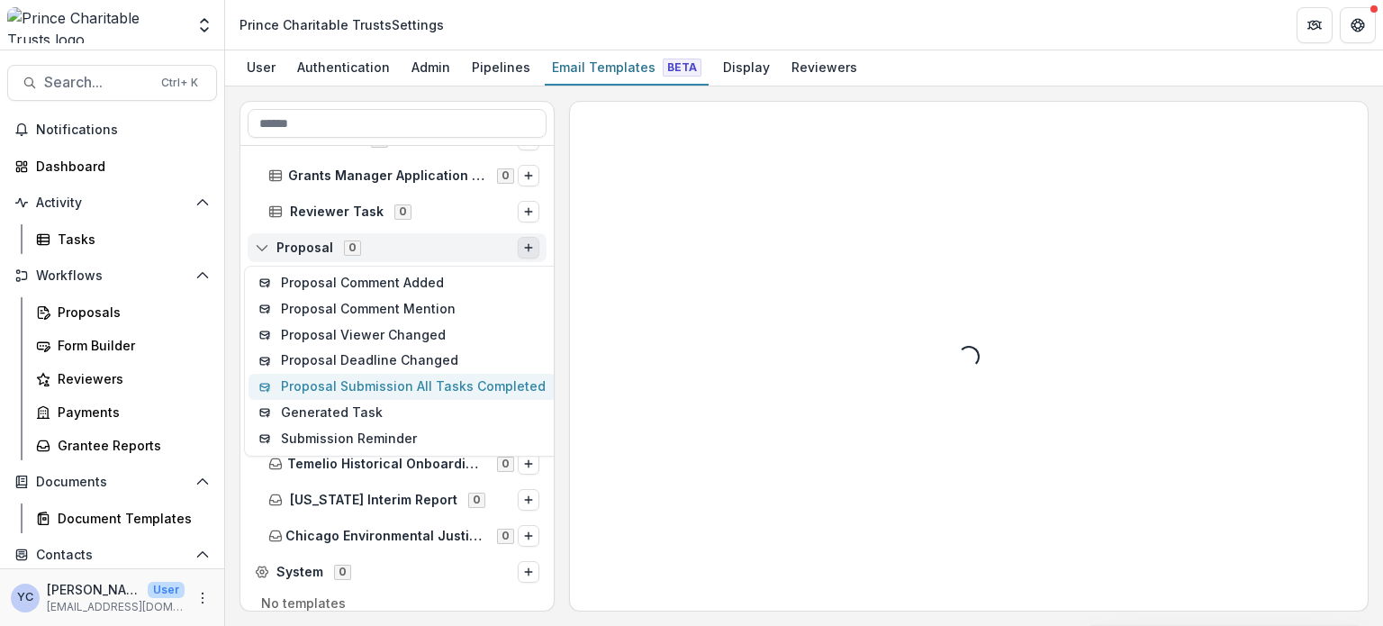
click at [407, 386] on button "Proposal Submission All Tasks Completed" at bounding box center [402, 387] width 308 height 26
